Goal: Transaction & Acquisition: Obtain resource

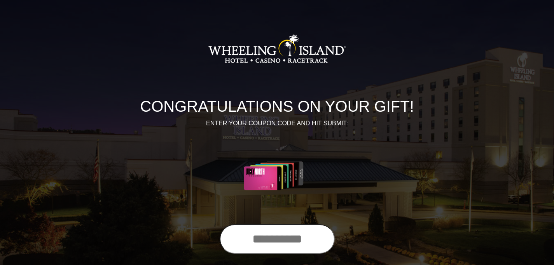
click at [307, 240] on input "text" at bounding box center [276, 240] width 115 height 30
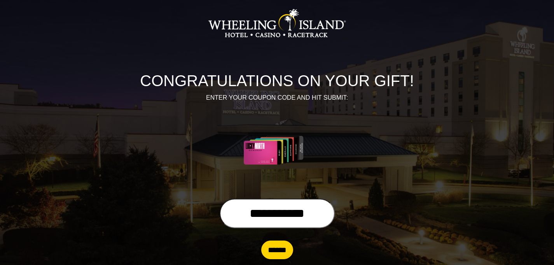
scroll to position [39, 0]
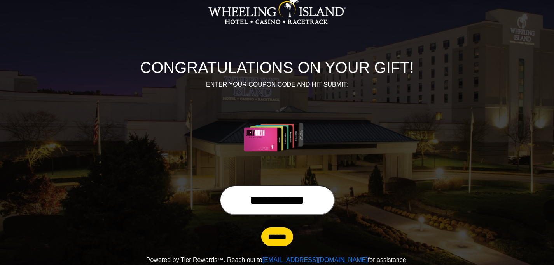
type input "**********"
click at [280, 235] on input "******" at bounding box center [277, 237] width 32 height 19
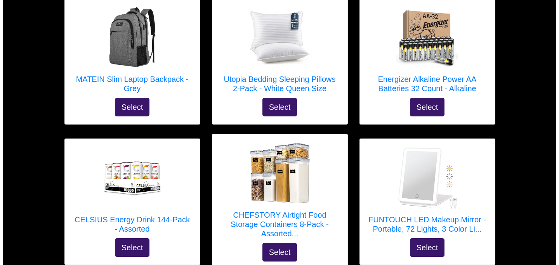
scroll to position [427, 0]
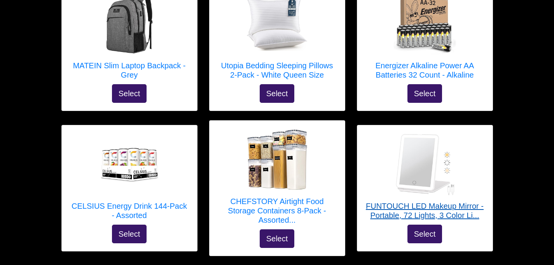
click at [425, 205] on h5 "FUNTOUCH LED Makeup Mirror - Portable, 72 Lights, 3 Color Li..." at bounding box center [425, 211] width 120 height 19
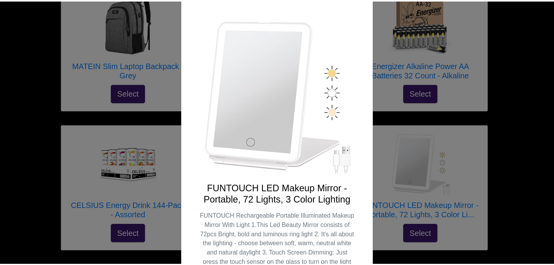
scroll to position [0, 0]
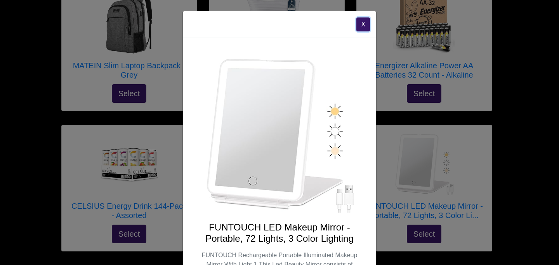
click at [360, 23] on button "X" at bounding box center [364, 24] width 14 height 14
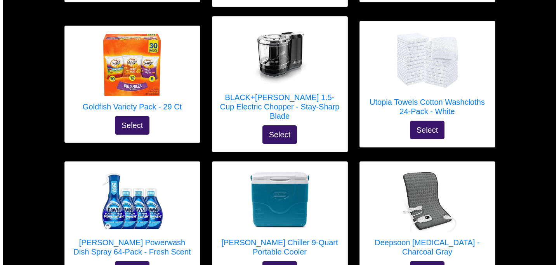
scroll to position [699, 0]
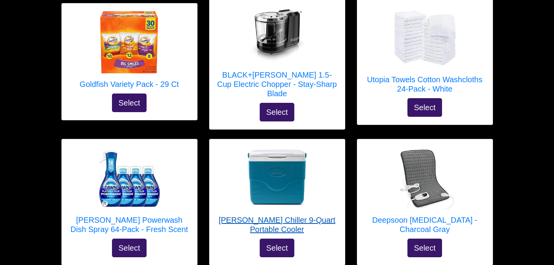
click at [277, 216] on h5 "[PERSON_NAME] Chiller 9-Quart Portable Cooler" at bounding box center [277, 225] width 120 height 19
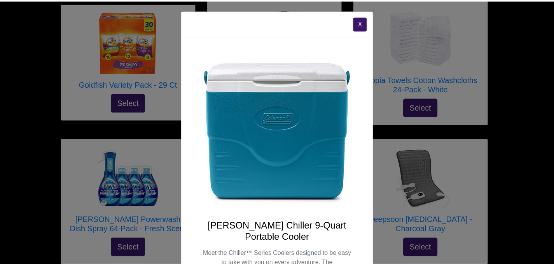
scroll to position [0, 0]
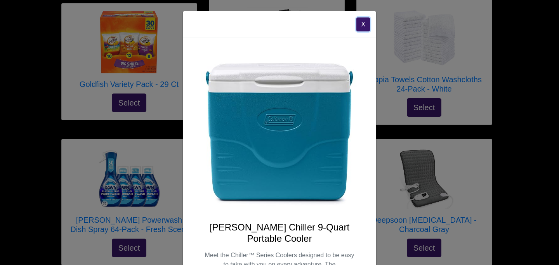
click at [360, 21] on button "X" at bounding box center [364, 24] width 14 height 14
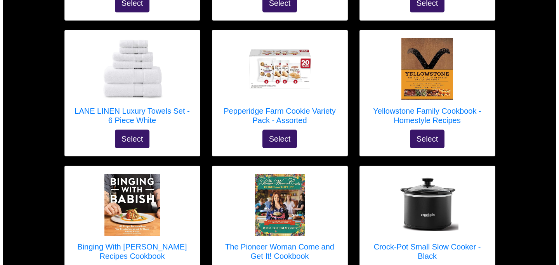
scroll to position [2214, 0]
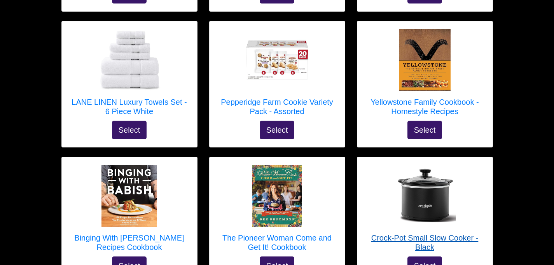
click at [424, 233] on h5 "Crock-Pot Small Slow Cooker - Black" at bounding box center [425, 242] width 120 height 19
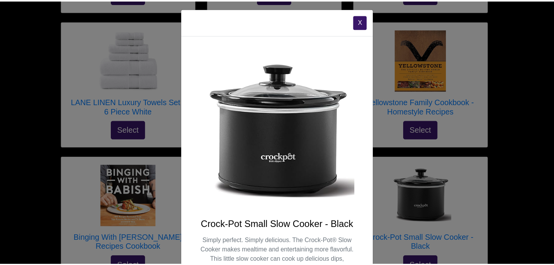
scroll to position [0, 0]
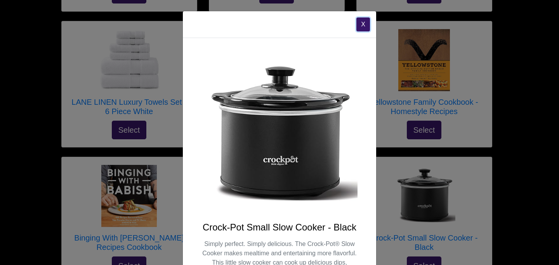
click at [357, 21] on button "X" at bounding box center [364, 24] width 14 height 14
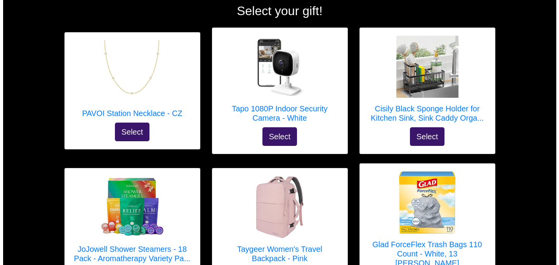
scroll to position [117, 0]
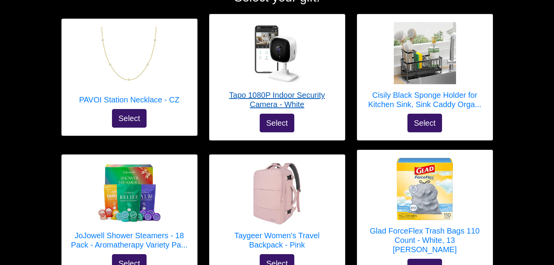
click at [268, 101] on h5 "Tapo 1080P Indoor Security Camera - White" at bounding box center [277, 100] width 120 height 19
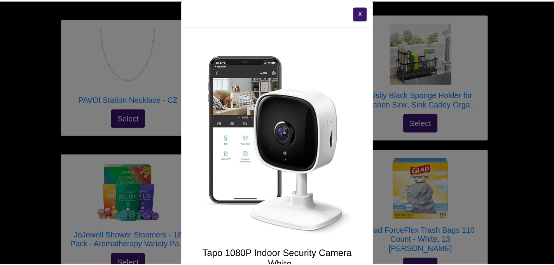
scroll to position [0, 0]
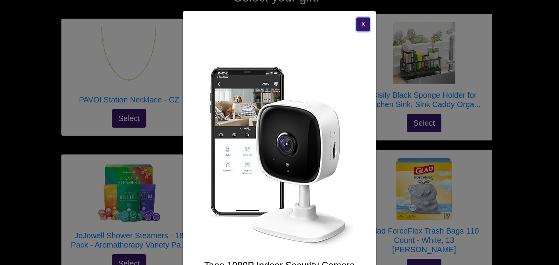
click at [358, 24] on button "X" at bounding box center [364, 24] width 14 height 14
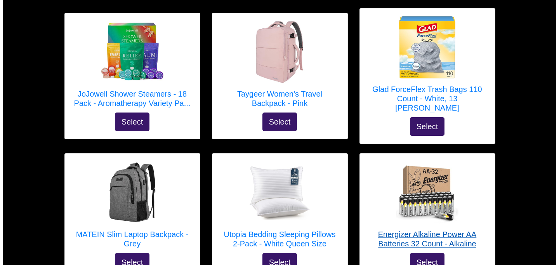
scroll to position [272, 0]
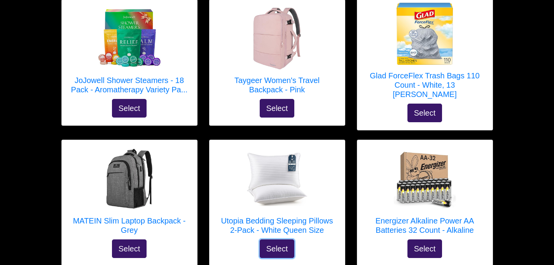
click at [279, 240] on button "Select" at bounding box center [277, 249] width 35 height 19
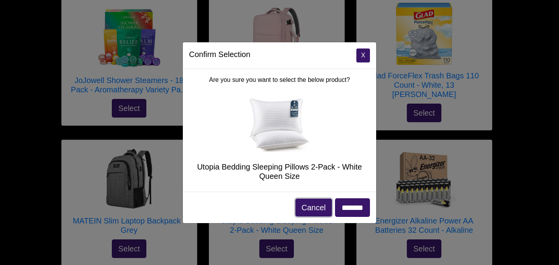
click at [309, 203] on button "Cancel" at bounding box center [314, 208] width 37 height 18
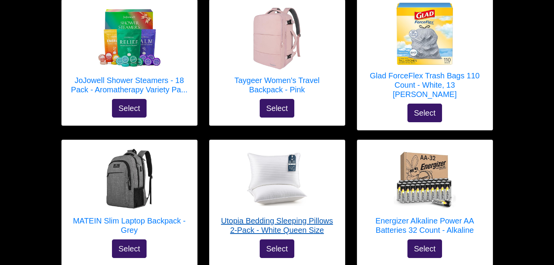
click at [281, 216] on h5 "Utopia Bedding Sleeping Pillows 2-Pack - White Queen Size" at bounding box center [277, 225] width 120 height 19
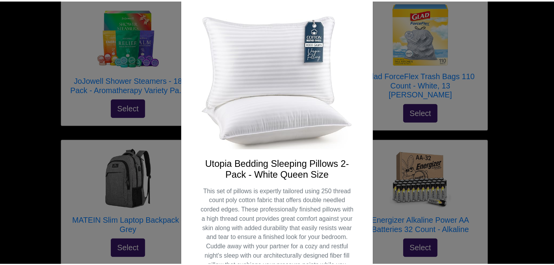
scroll to position [0, 0]
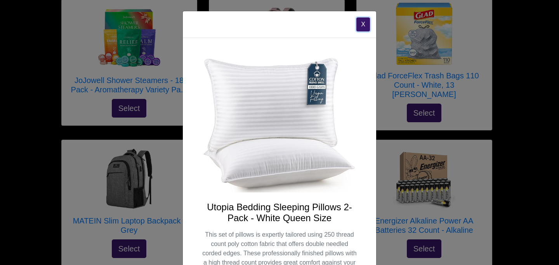
click at [361, 26] on button "X" at bounding box center [364, 24] width 14 height 14
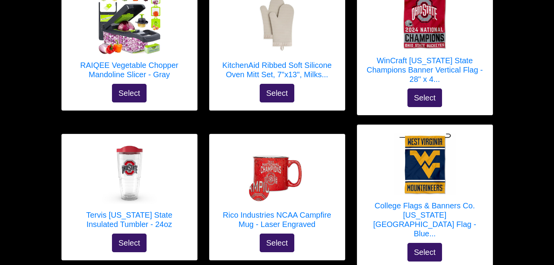
scroll to position [1127, 0]
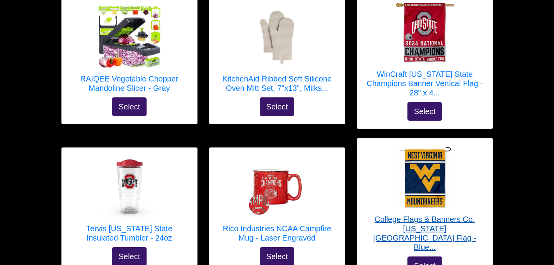
click at [426, 215] on h5 "College Flags & Banners Co. [US_STATE][GEOGRAPHIC_DATA] Flag - Blue..." at bounding box center [425, 233] width 120 height 37
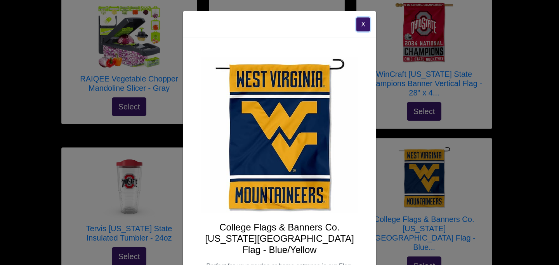
click at [358, 23] on button "X" at bounding box center [364, 24] width 14 height 14
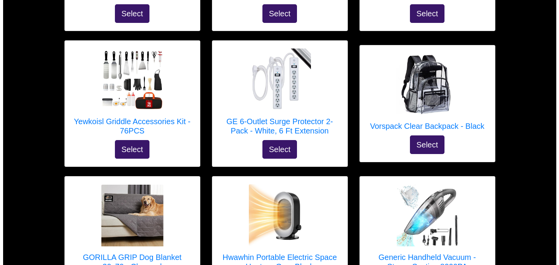
scroll to position [1554, 0]
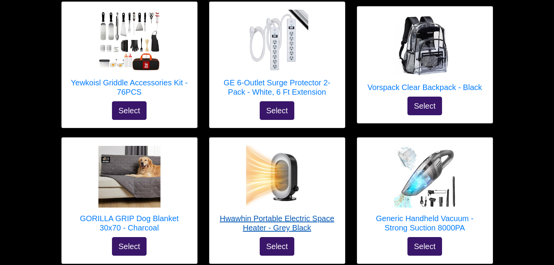
click at [284, 214] on h5 "Hwawhin Portable Electric Space Heater - Grey Black" at bounding box center [277, 223] width 120 height 19
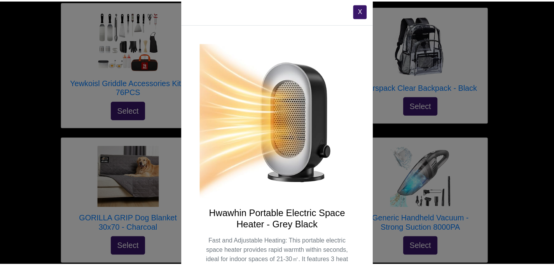
scroll to position [0, 0]
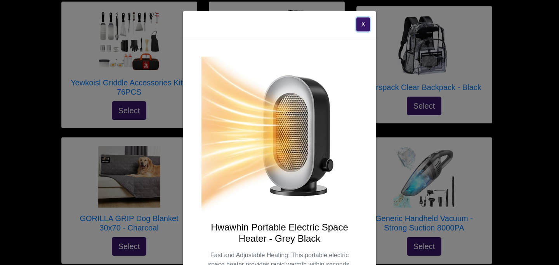
click at [363, 28] on button "X" at bounding box center [364, 24] width 14 height 14
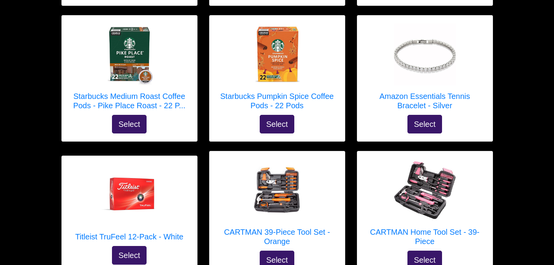
scroll to position [1826, 0]
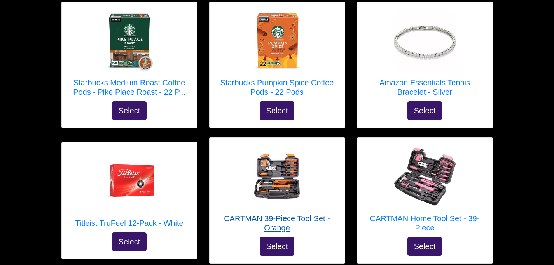
click at [290, 214] on h5 "CARTMAN 39-Piece Tool Set - Orange" at bounding box center [277, 223] width 120 height 19
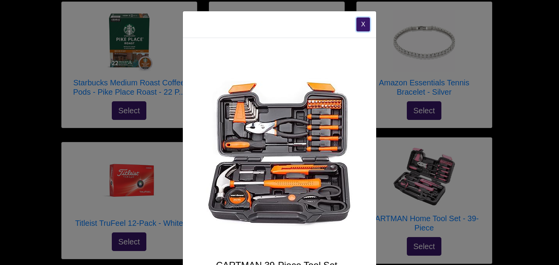
click at [362, 26] on button "X" at bounding box center [364, 24] width 14 height 14
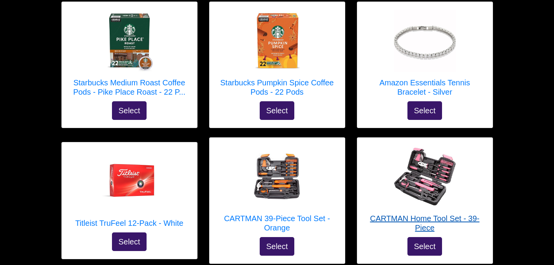
click at [416, 214] on h5 "CARTMAN Home Tool Set - 39-Piece" at bounding box center [425, 223] width 120 height 19
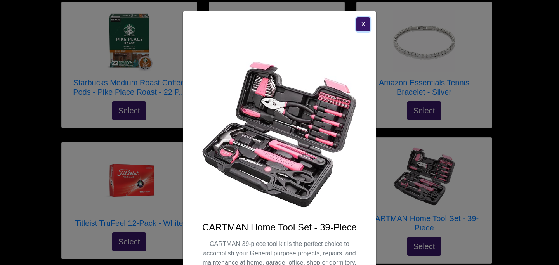
click at [359, 25] on button "X" at bounding box center [364, 24] width 14 height 14
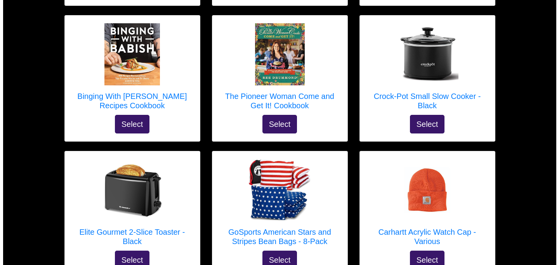
scroll to position [2370, 0]
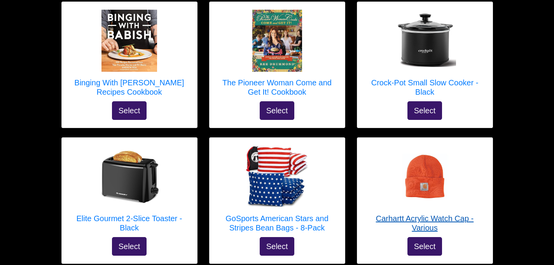
click at [454, 214] on h5 "Carhartt Acrylic Watch Cap - Various" at bounding box center [425, 223] width 120 height 19
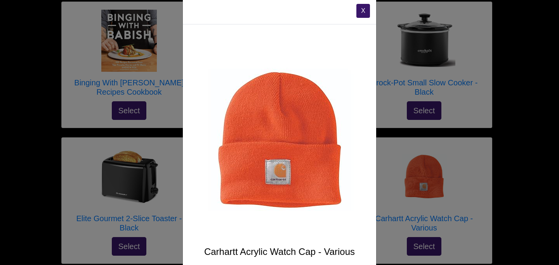
scroll to position [0, 0]
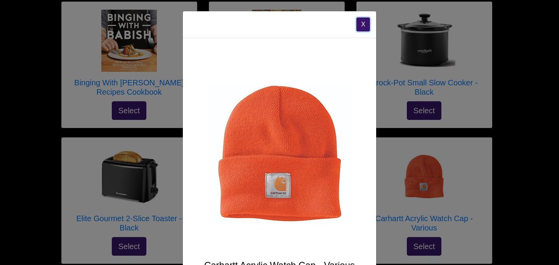
click at [361, 26] on button "X" at bounding box center [364, 24] width 14 height 14
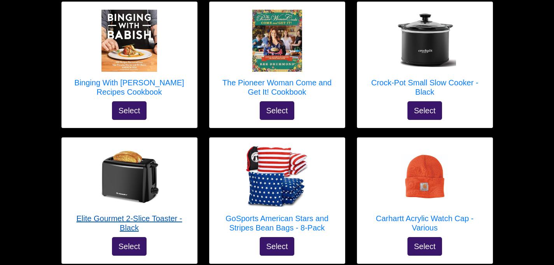
click at [122, 214] on h5 "Elite Gourmet 2-Slice Toaster - Black" at bounding box center [130, 223] width 120 height 19
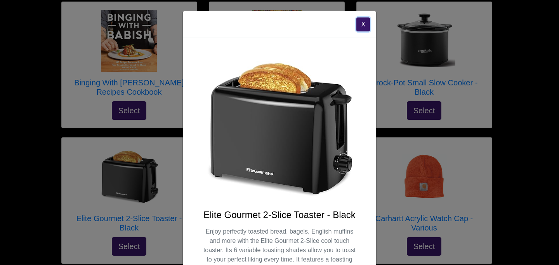
click at [361, 31] on button "X" at bounding box center [364, 24] width 14 height 14
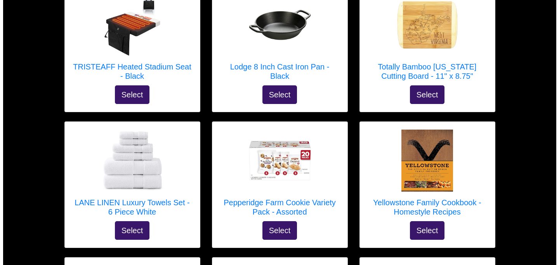
scroll to position [2112, 0]
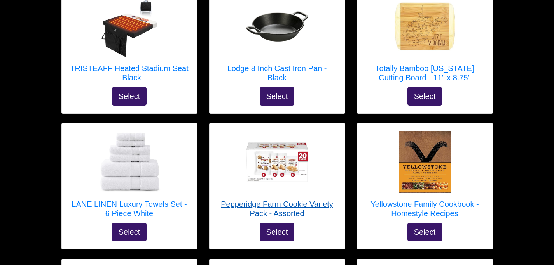
click at [289, 200] on h5 "Pepperidge Farm Cookie Variety Pack - Assorted" at bounding box center [277, 209] width 120 height 19
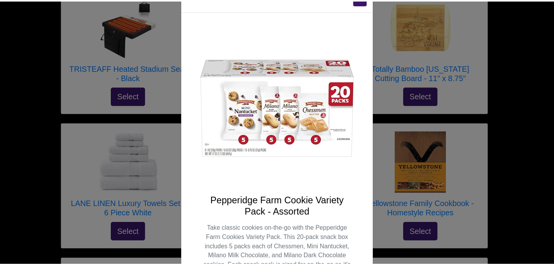
scroll to position [0, 0]
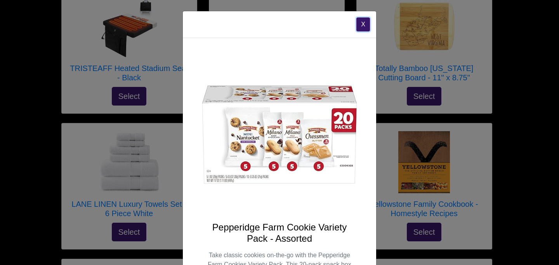
click at [361, 23] on button "X" at bounding box center [364, 24] width 14 height 14
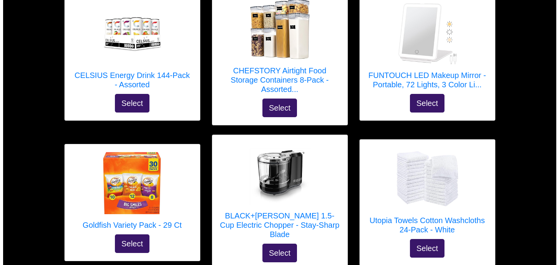
scroll to position [597, 0]
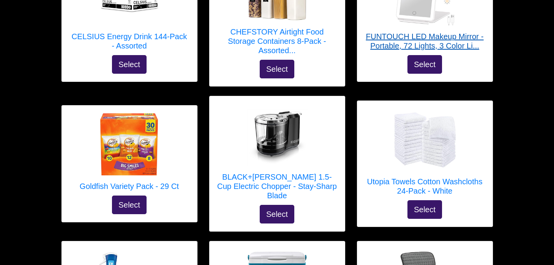
click at [428, 32] on h5 "FUNTOUCH LED Makeup Mirror - Portable, 72 Lights, 3 Color Li..." at bounding box center [425, 41] width 120 height 19
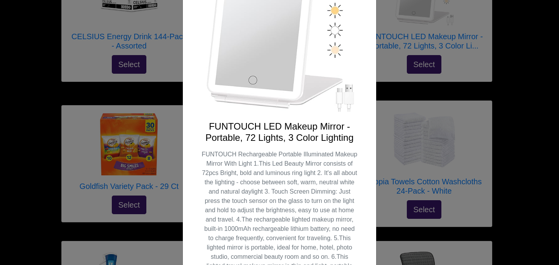
scroll to position [0, 0]
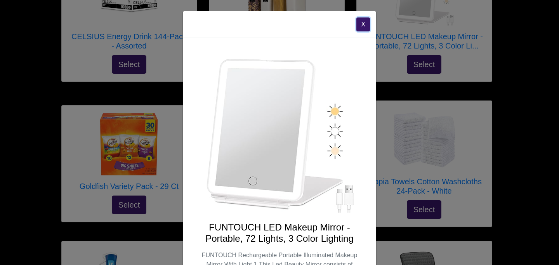
click at [357, 24] on button "X" at bounding box center [364, 24] width 14 height 14
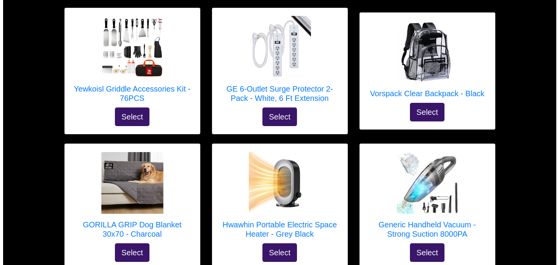
scroll to position [1561, 0]
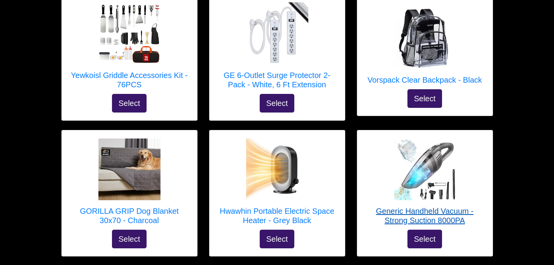
click at [415, 207] on h5 "Generic Handheld Vacuum - Strong Suction 8000PA" at bounding box center [425, 216] width 120 height 19
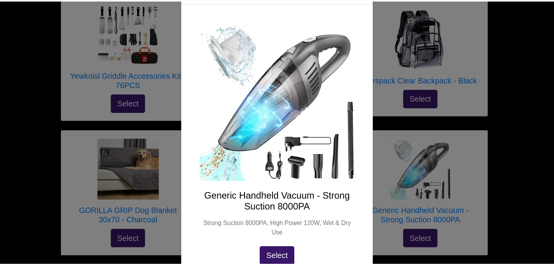
scroll to position [0, 0]
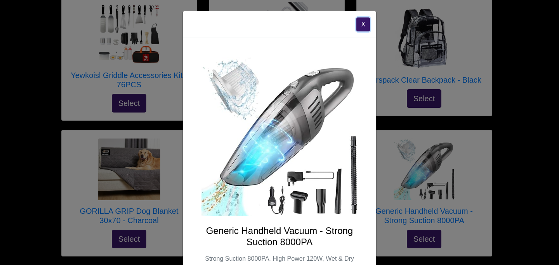
click at [357, 23] on button "X" at bounding box center [364, 24] width 14 height 14
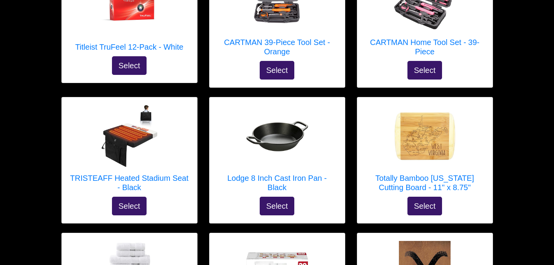
scroll to position [1989, 0]
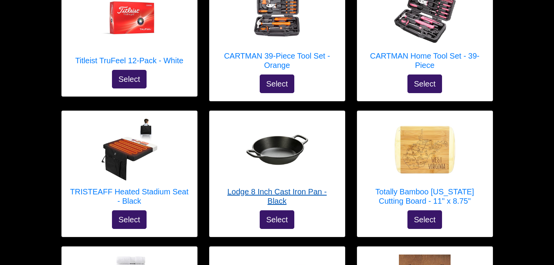
click at [266, 187] on h5 "Lodge 8 Inch Cast Iron Pan - Black" at bounding box center [277, 196] width 120 height 19
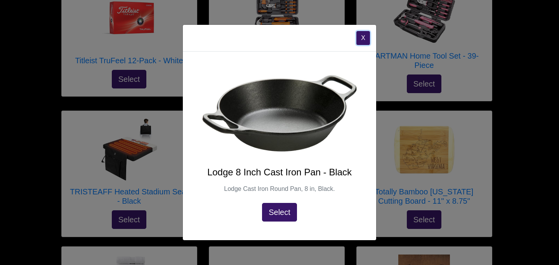
click at [365, 35] on button "X" at bounding box center [364, 38] width 14 height 14
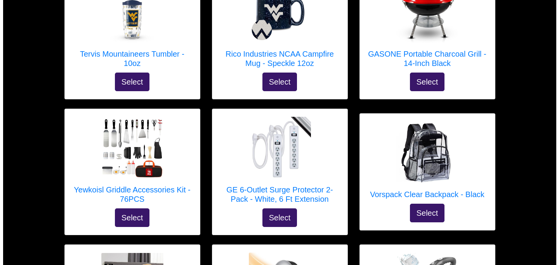
scroll to position [1445, 0]
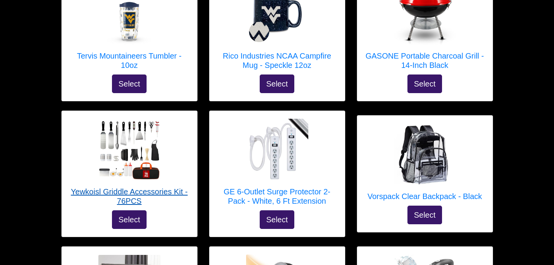
click at [124, 187] on h5 "Yewkoisl Griddle Accessories Kit - 76PCS" at bounding box center [130, 196] width 120 height 19
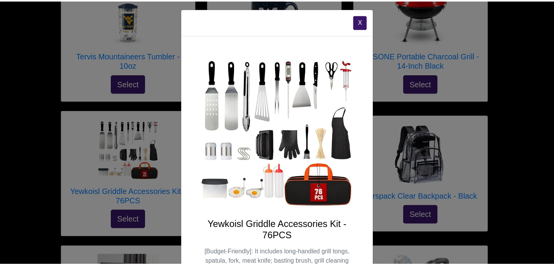
scroll to position [0, 0]
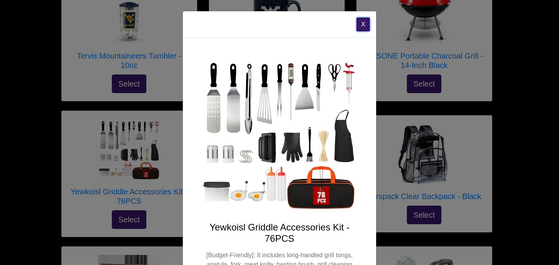
click at [360, 23] on button "X" at bounding box center [364, 24] width 14 height 14
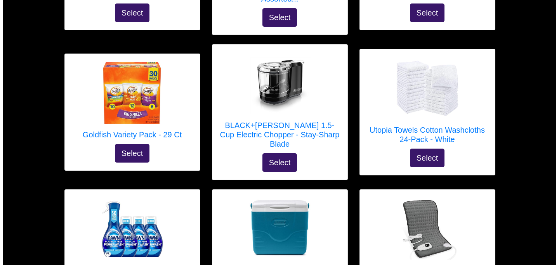
scroll to position [629, 0]
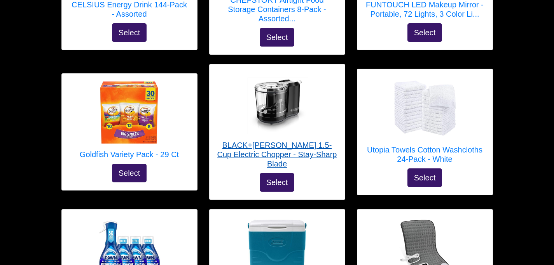
click at [286, 141] on h5 "BLACK+[PERSON_NAME] 1.5-Cup Electric Chopper - Stay-Sharp Blade" at bounding box center [277, 155] width 120 height 28
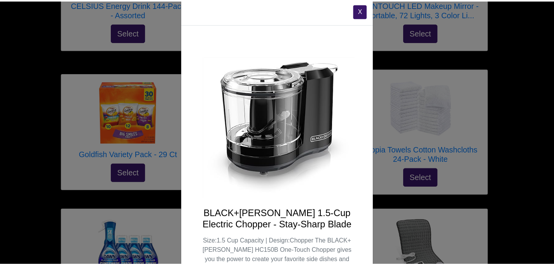
scroll to position [0, 0]
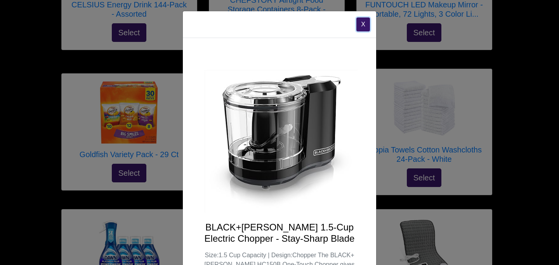
click at [358, 21] on button "X" at bounding box center [364, 24] width 14 height 14
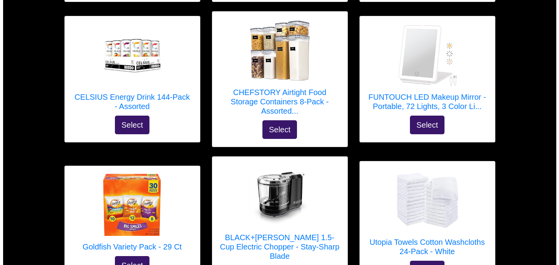
scroll to position [512, 0]
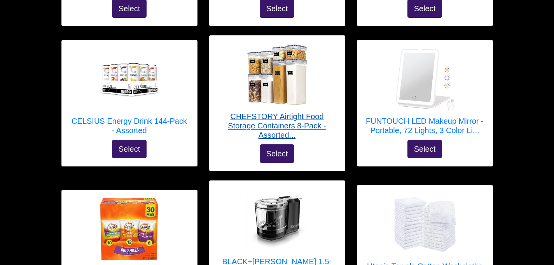
click at [275, 115] on h5 "CHEFSTORY Airtight Food Storage Containers 8-Pack - Assorted..." at bounding box center [277, 126] width 120 height 28
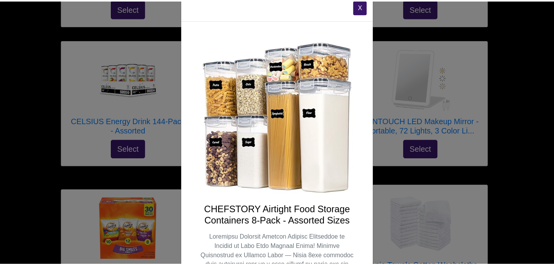
scroll to position [0, 0]
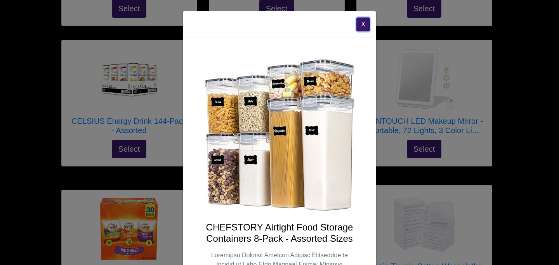
click at [358, 19] on button "X" at bounding box center [364, 24] width 14 height 14
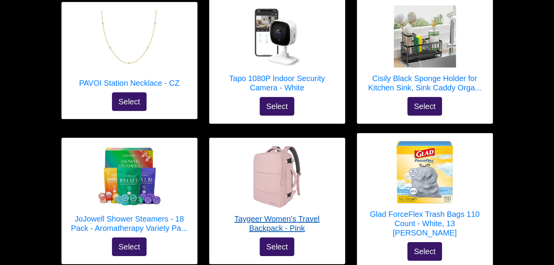
scroll to position [85, 0]
